Goal: Navigation & Orientation: Find specific page/section

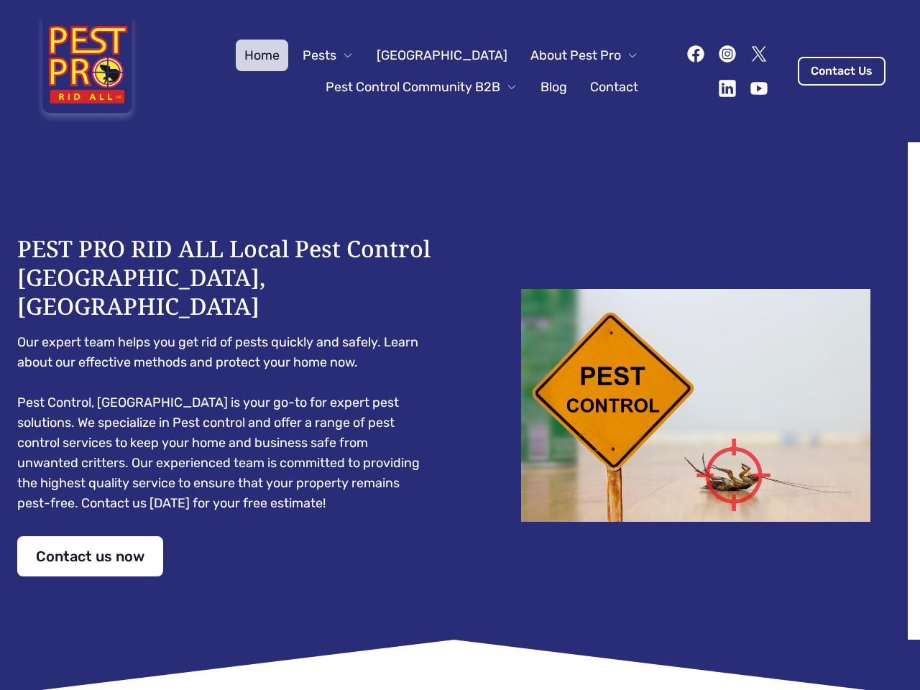
click at [460, 345] on div "PEST PRO RID ALL Local Pest Control [GEOGRAPHIC_DATA], [GEOGRAPHIC_DATA] Our ex…" at bounding box center [459, 405] width 885 height 342
click at [336, 55] on span "Pests" at bounding box center [320, 55] width 34 height 20
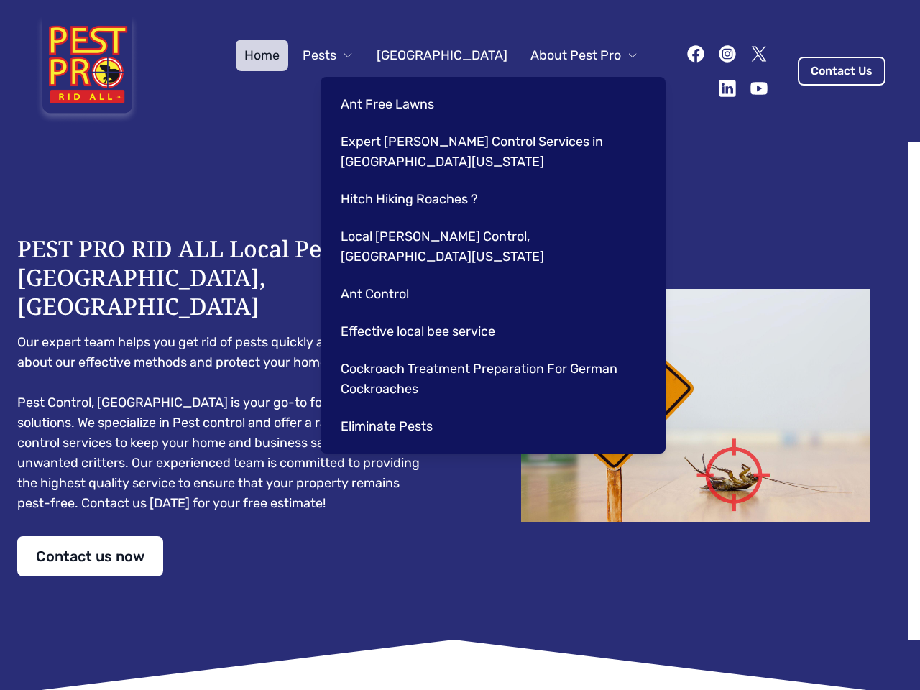
click at [569, 55] on span "About Pest Pro" at bounding box center [575, 55] width 91 height 20
click at [407, 87] on div "Ant Free Lawns Expert [PERSON_NAME] Control Services in [GEOGRAPHIC_DATA] [US_S…" at bounding box center [493, 265] width 345 height 377
